Goal: Information Seeking & Learning: Find specific fact

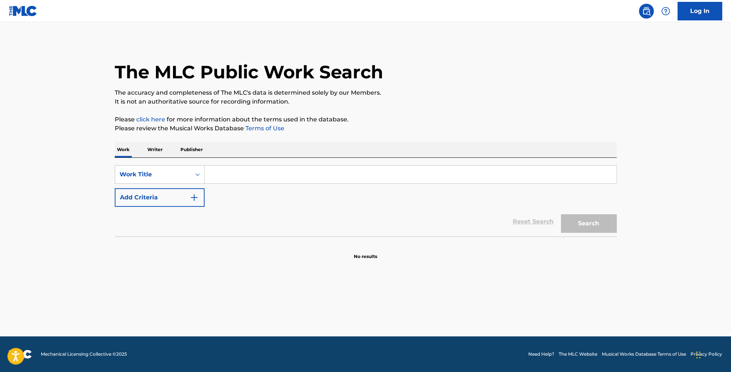
click at [400, 167] on input "Search Form" at bounding box center [411, 175] width 412 height 18
type input "all or nuthin"
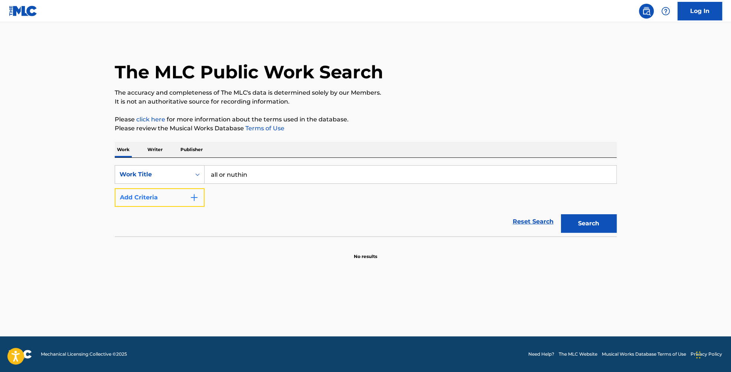
click at [189, 197] on button "Add Criteria" at bounding box center [160, 197] width 90 height 19
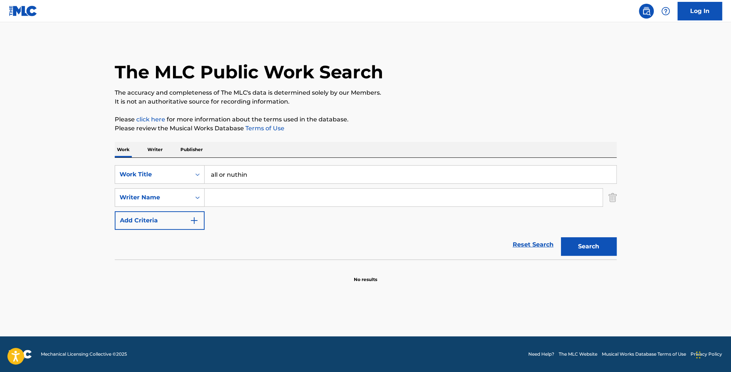
click at [287, 194] on input "Search Form" at bounding box center [404, 198] width 398 height 18
type input "r"
type input "f"
type input "[PERSON_NAME]"
click at [600, 243] on button "Search" at bounding box center [589, 246] width 56 height 19
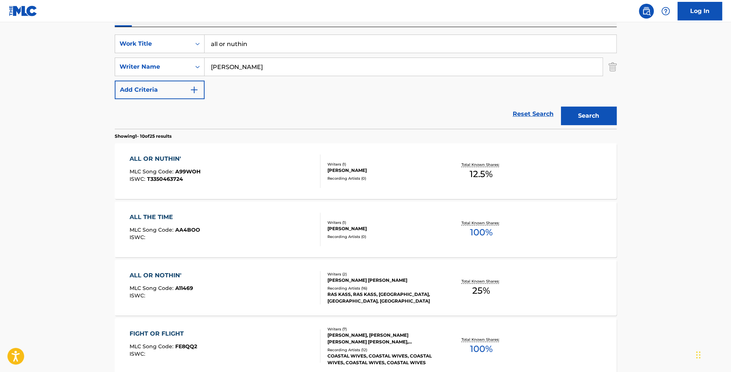
scroll to position [166, 0]
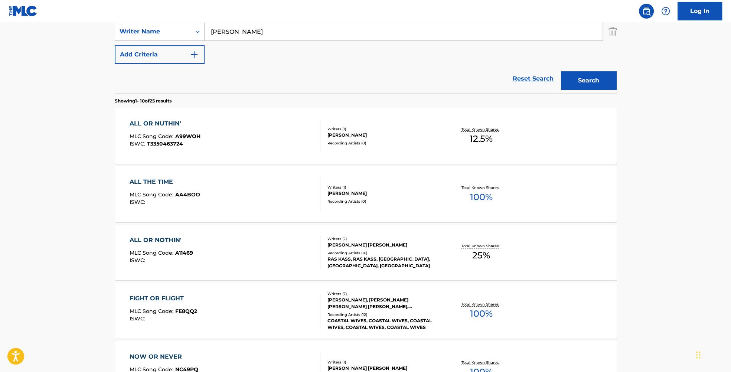
click at [158, 238] on div "ALL OR NOTHIN'" at bounding box center [162, 240] width 64 height 9
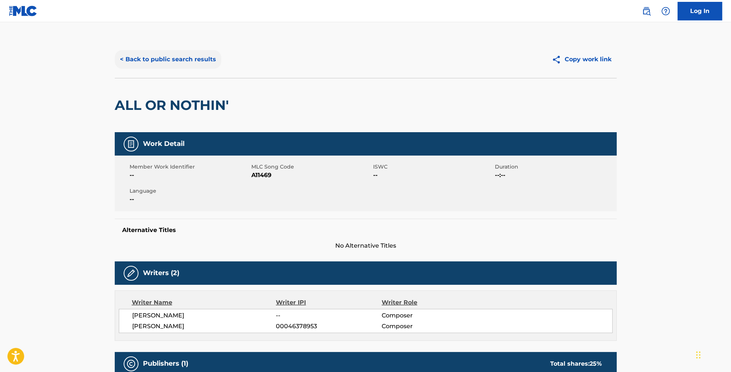
click at [166, 58] on button "< Back to public search results" at bounding box center [168, 59] width 107 height 19
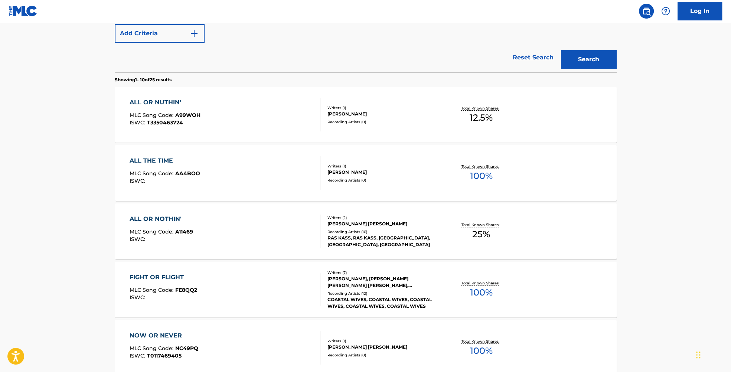
scroll to position [187, 0]
click at [241, 110] on div "ALL OR NUTHIN' MLC Song Code : A99WOH ISWC : T3350463724" at bounding box center [225, 114] width 191 height 33
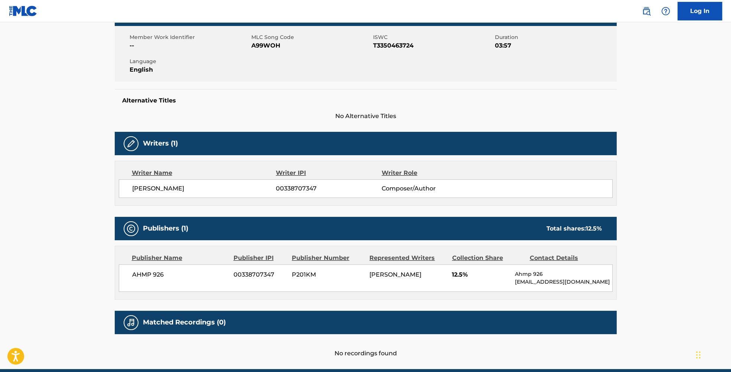
scroll to position [162, 0]
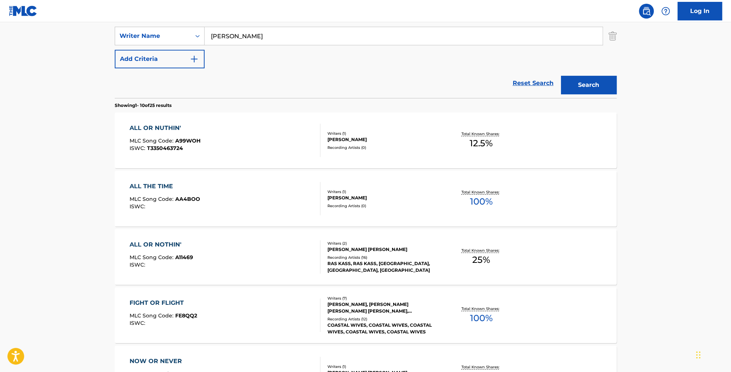
scroll to position [229, 0]
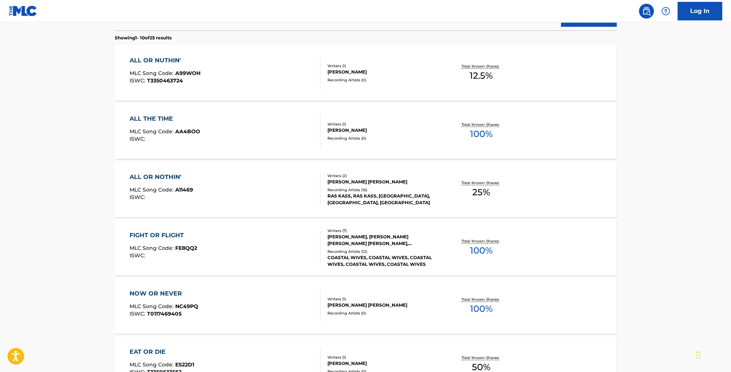
click at [236, 196] on div "ALL OR NOTHIN' MLC Song Code : A11469 ISWC :" at bounding box center [225, 189] width 191 height 33
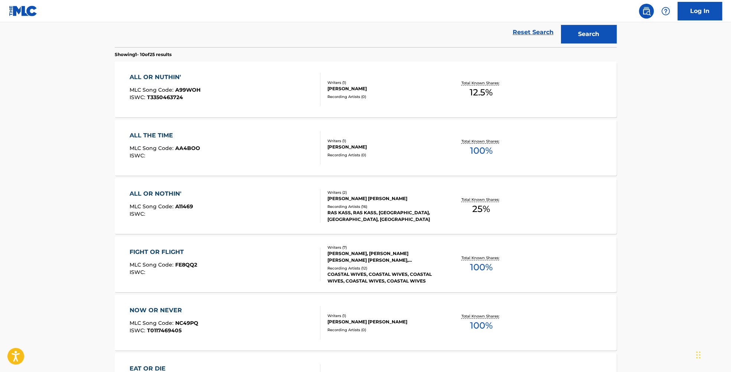
scroll to position [209, 0]
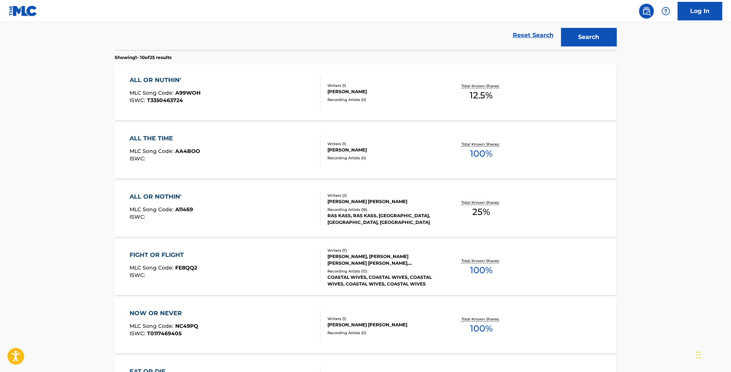
click at [166, 195] on div "ALL OR NOTHIN'" at bounding box center [162, 196] width 64 height 9
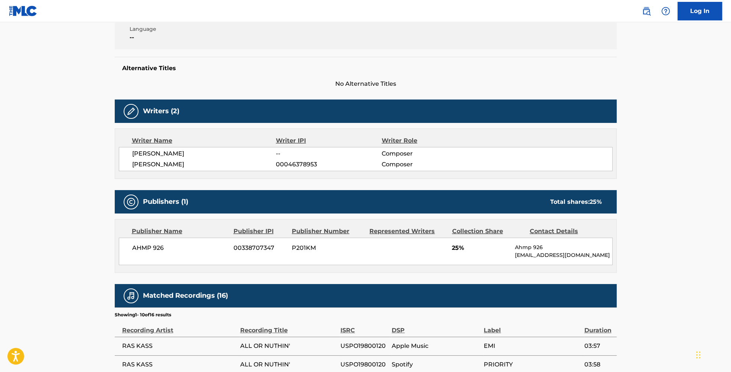
scroll to position [191, 0]
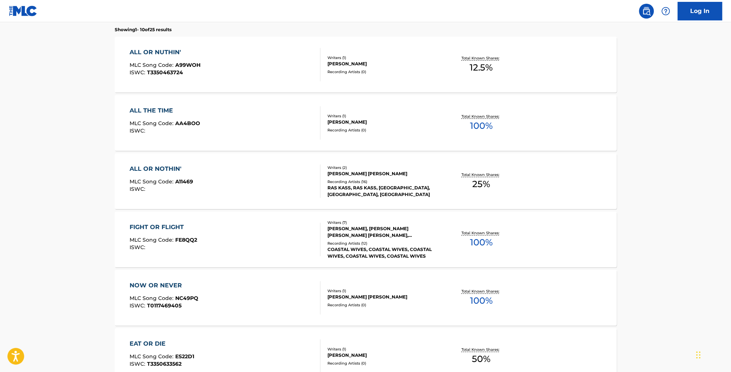
scroll to position [236, 0]
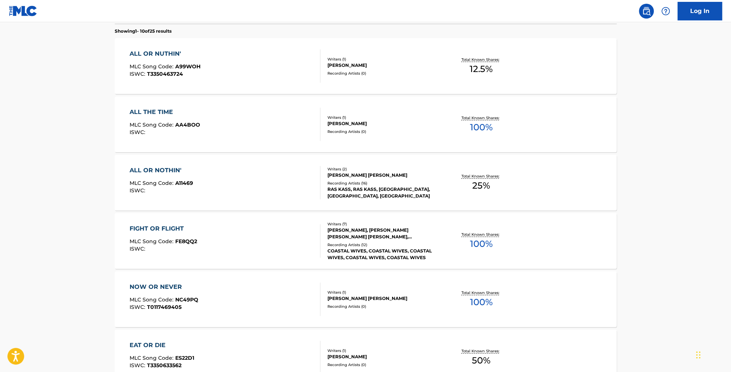
click at [172, 49] on div "ALL OR NUTHIN' MLC Song Code : A99WOH ISWC : T3350463724 Writers ( 1 ) [PERSON_…" at bounding box center [366, 66] width 502 height 56
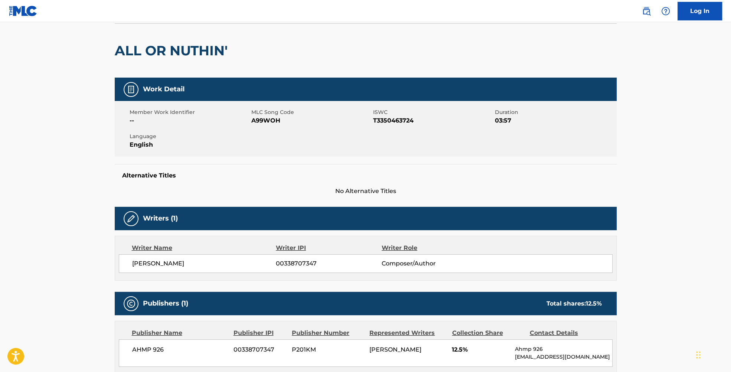
scroll to position [53, 0]
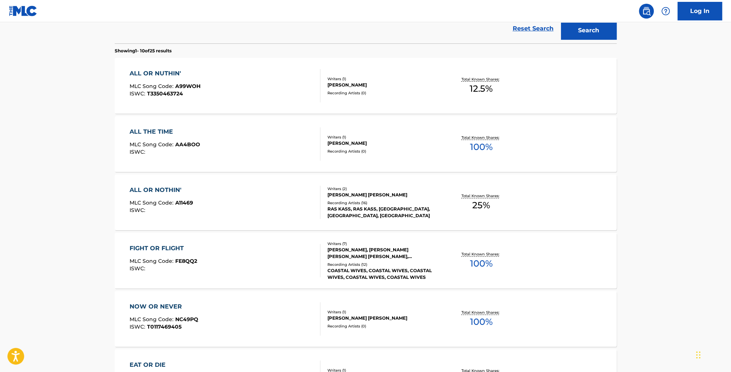
scroll to position [215, 0]
